Goal: Transaction & Acquisition: Download file/media

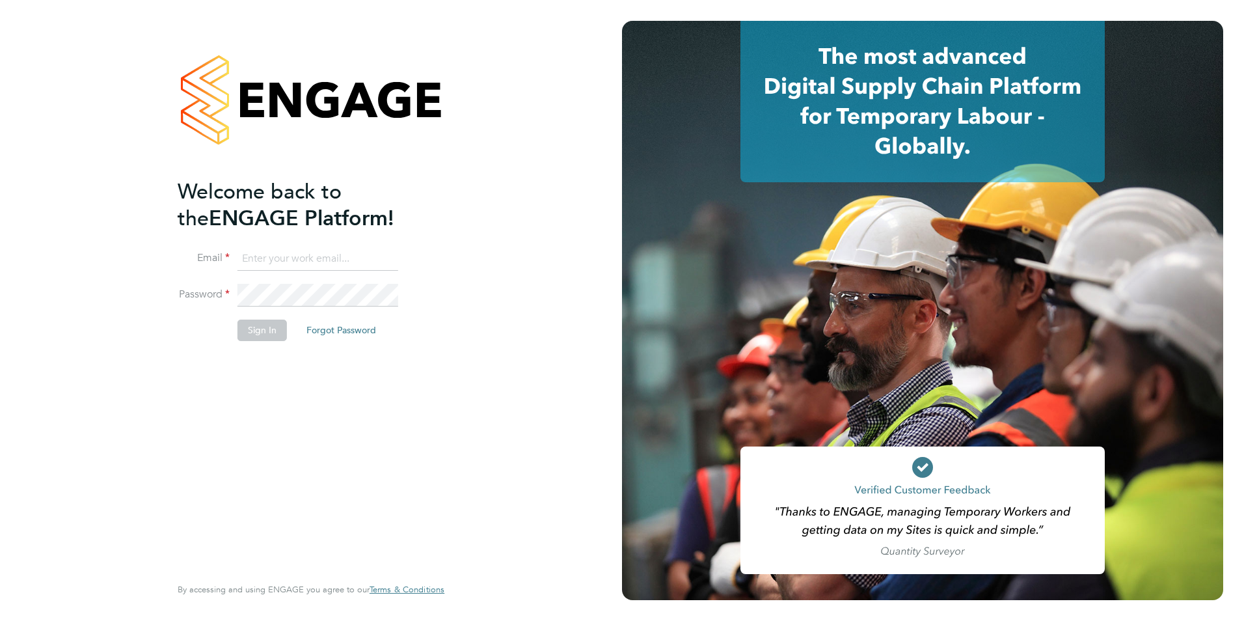
type input "[EMAIL_ADDRESS][DOMAIN_NAME]"
click at [263, 332] on button "Sign In" at bounding box center [261, 329] width 49 height 21
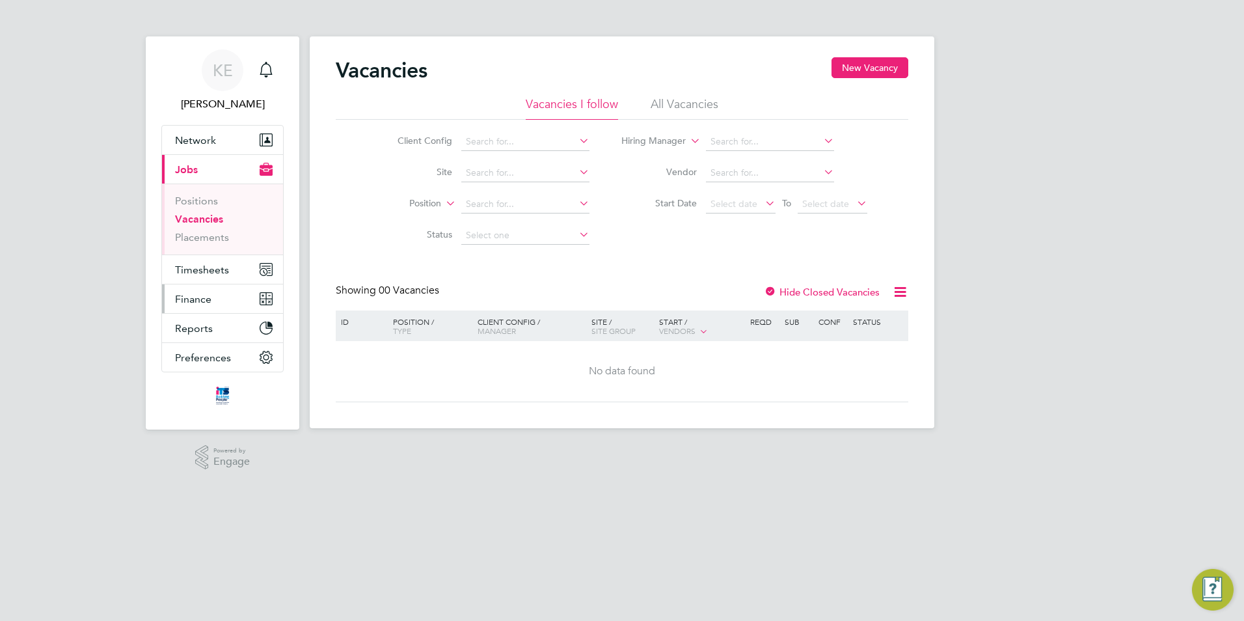
click at [194, 295] on span "Finance" at bounding box center [193, 299] width 36 height 12
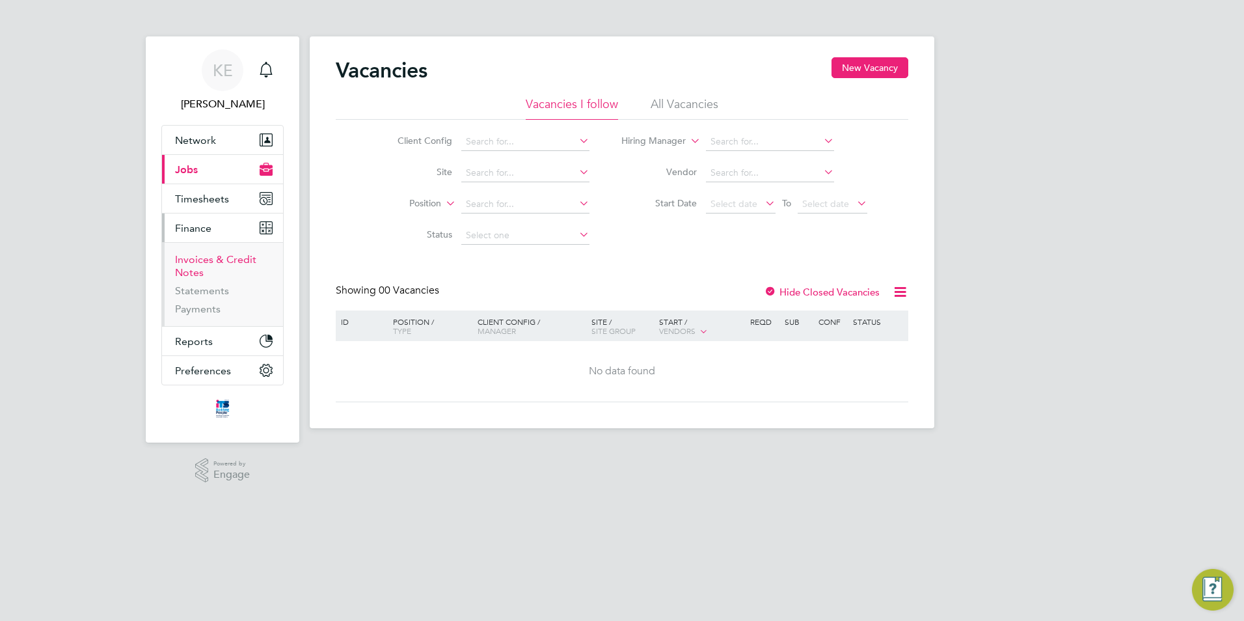
click at [226, 264] on link "Invoices & Credit Notes" at bounding box center [215, 265] width 81 height 25
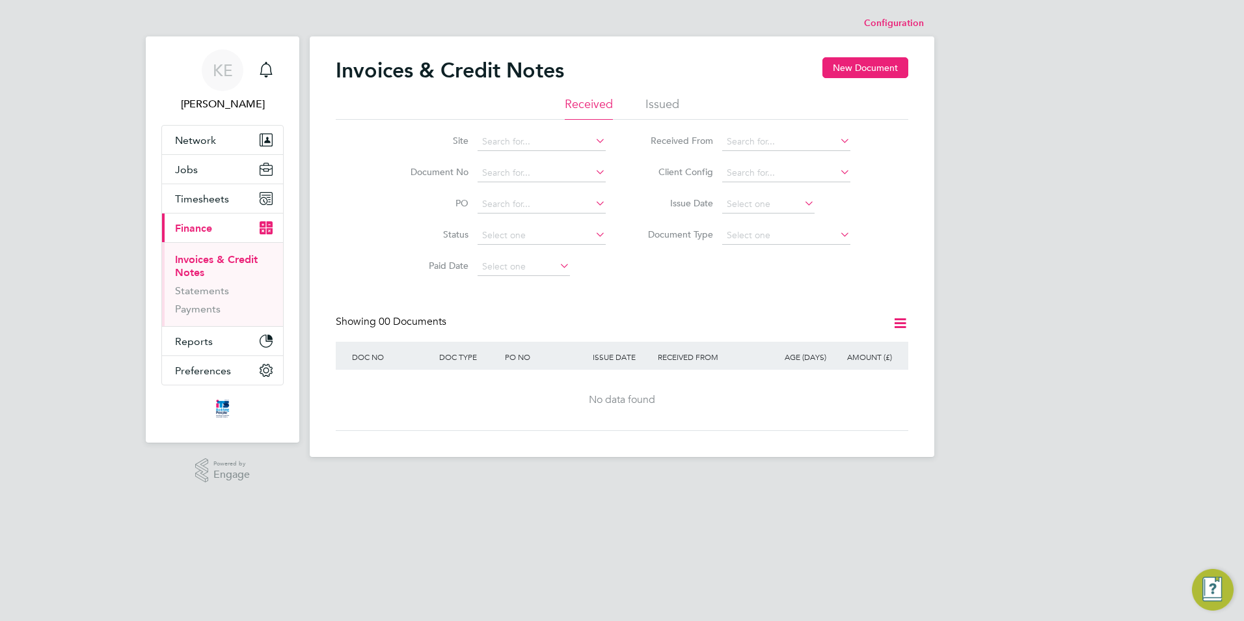
click at [660, 107] on li "Issued" at bounding box center [662, 107] width 34 height 23
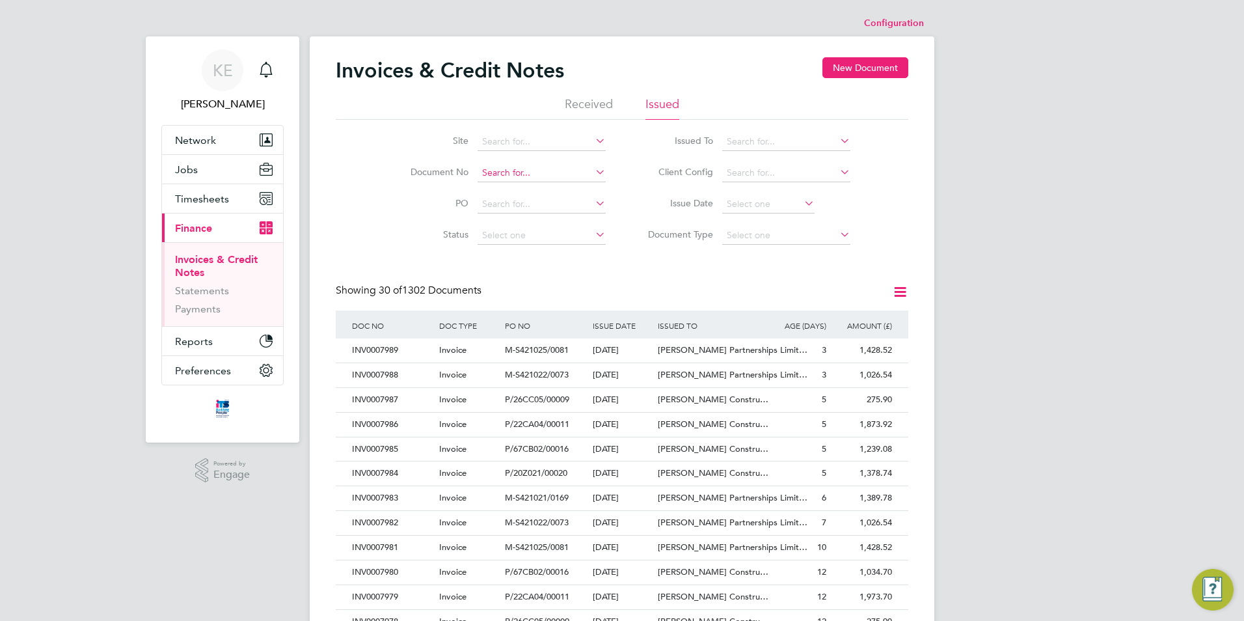
click at [524, 175] on input at bounding box center [542, 173] width 128 height 18
click at [544, 189] on li "INV000 7849" at bounding box center [541, 191] width 129 height 18
type input "INV0007849"
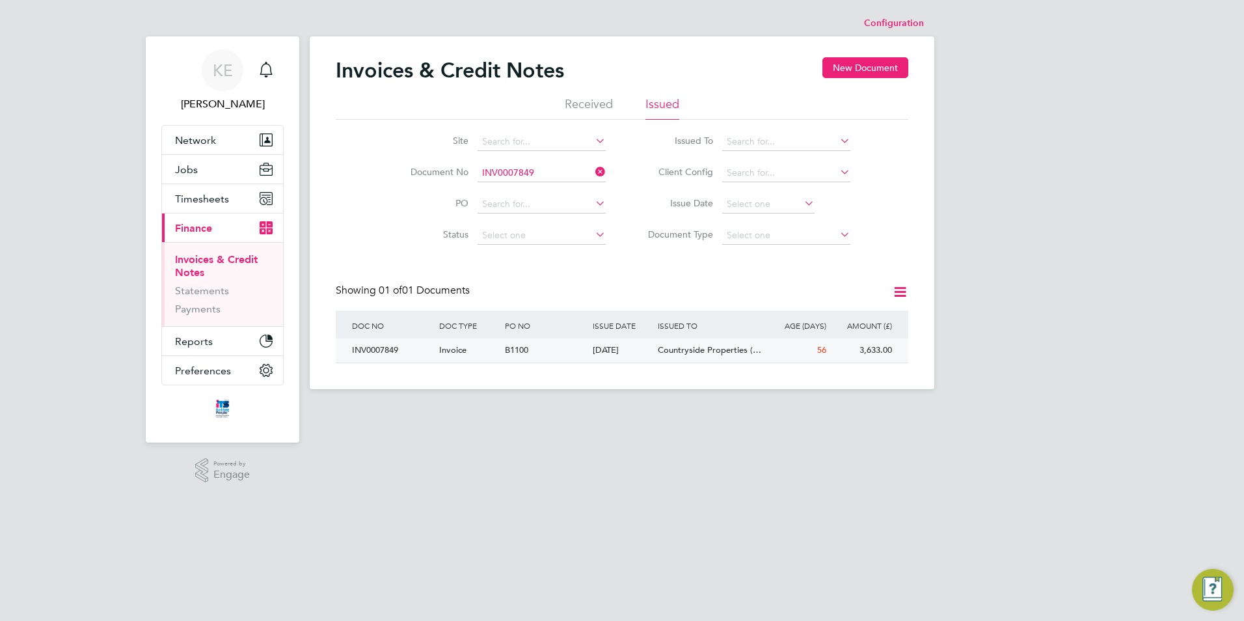
click at [668, 359] on div "Countryside Properties (…" at bounding box center [709, 350] width 109 height 24
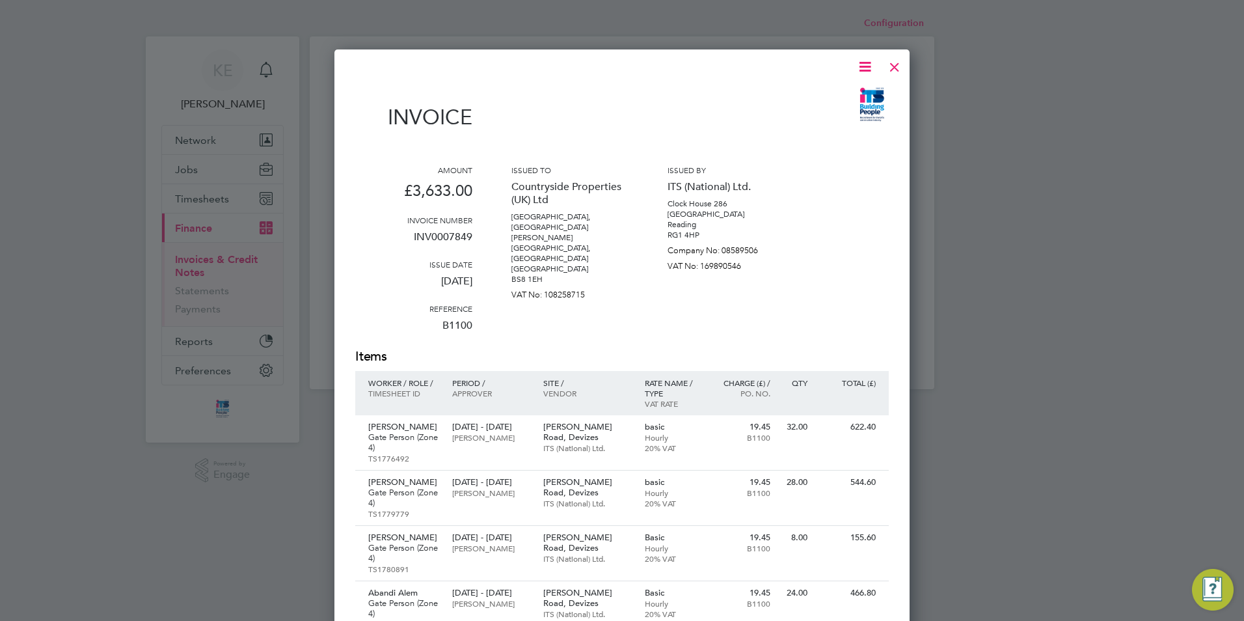
click at [861, 68] on icon at bounding box center [865, 67] width 16 height 16
click at [809, 92] on li "Download Invoice" at bounding box center [826, 97] width 90 height 18
click at [900, 72] on div at bounding box center [894, 63] width 23 height 23
